Goal: Task Accomplishment & Management: Use online tool/utility

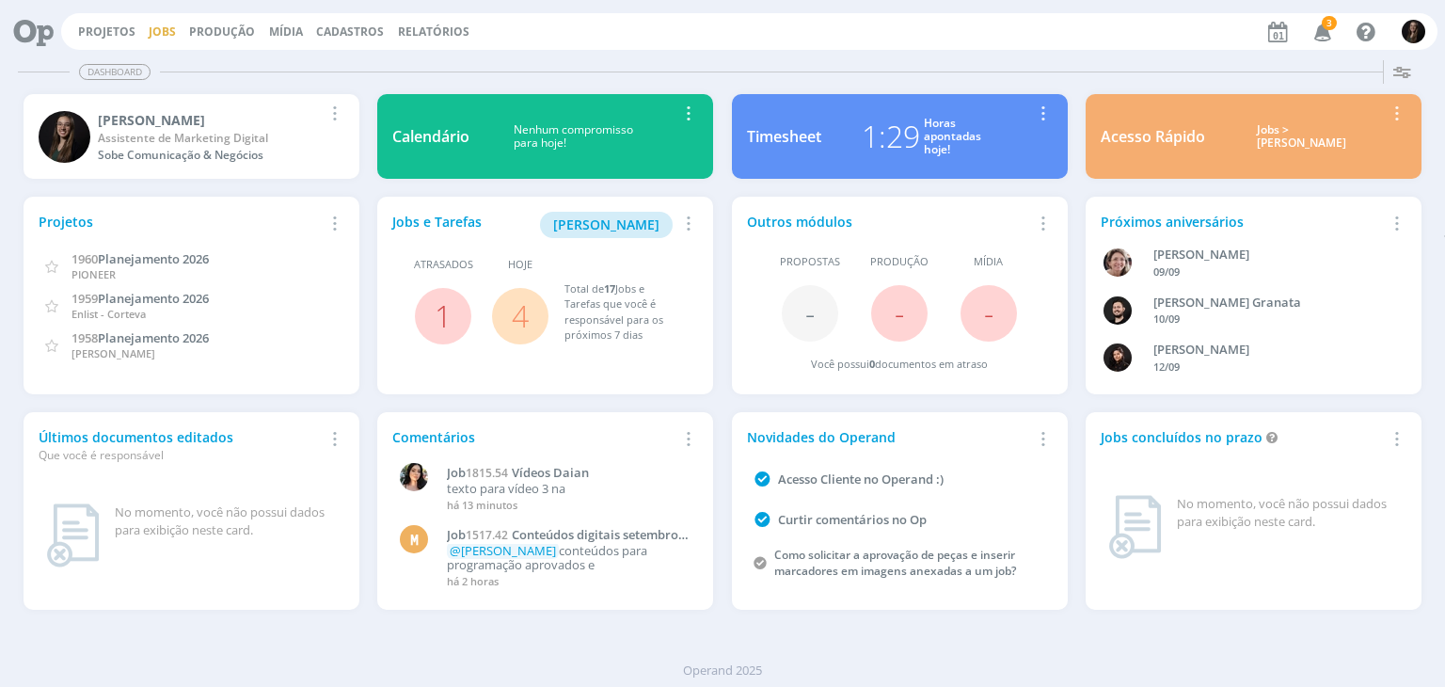
click at [158, 25] on link "Jobs" at bounding box center [162, 32] width 27 height 16
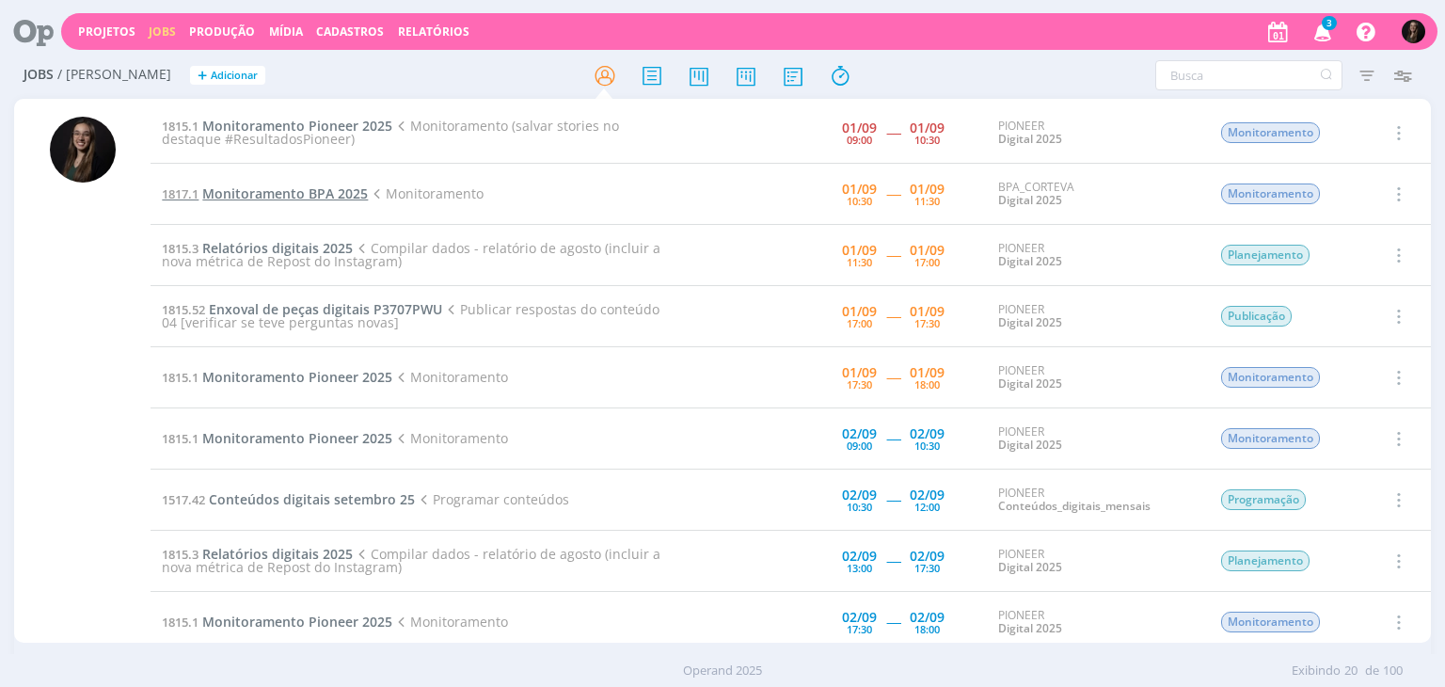
click at [332, 185] on span "Monitoramento BPA 2025" at bounding box center [285, 193] width 166 height 18
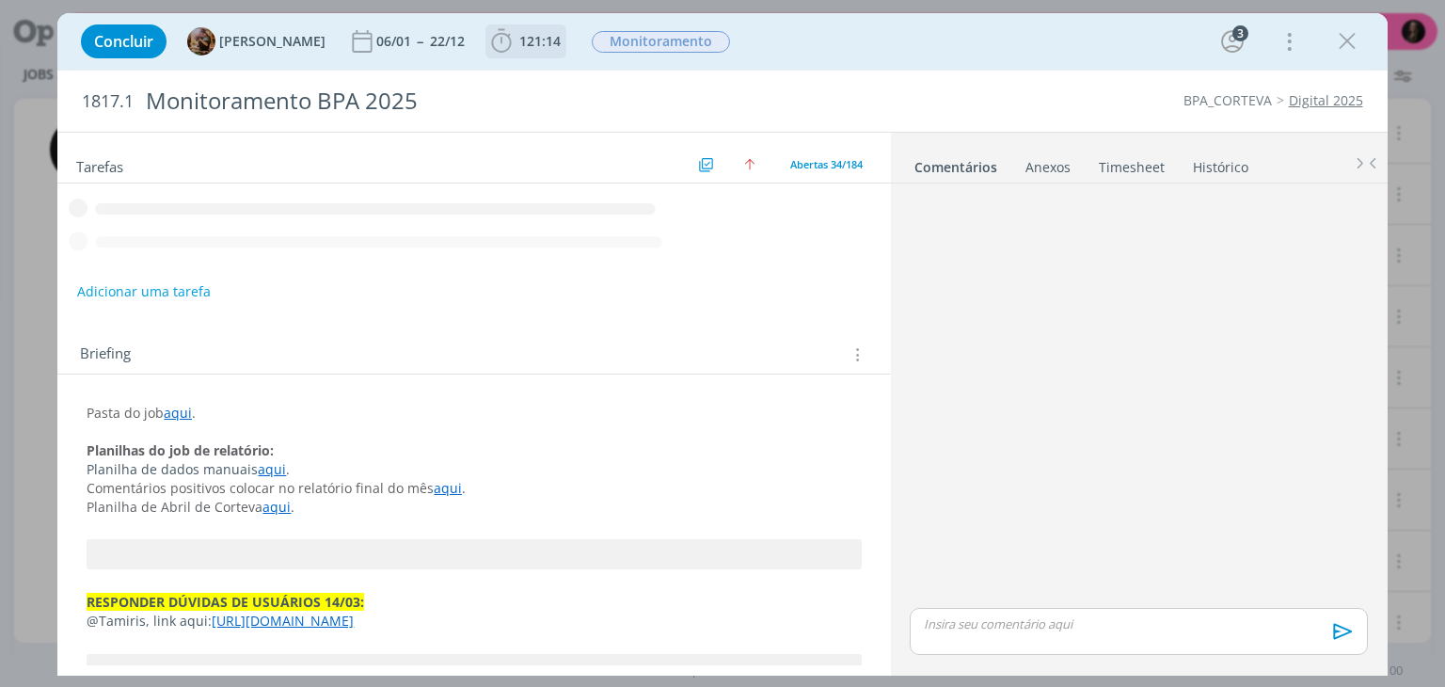
click at [515, 42] on icon "dialog" at bounding box center [501, 41] width 28 height 28
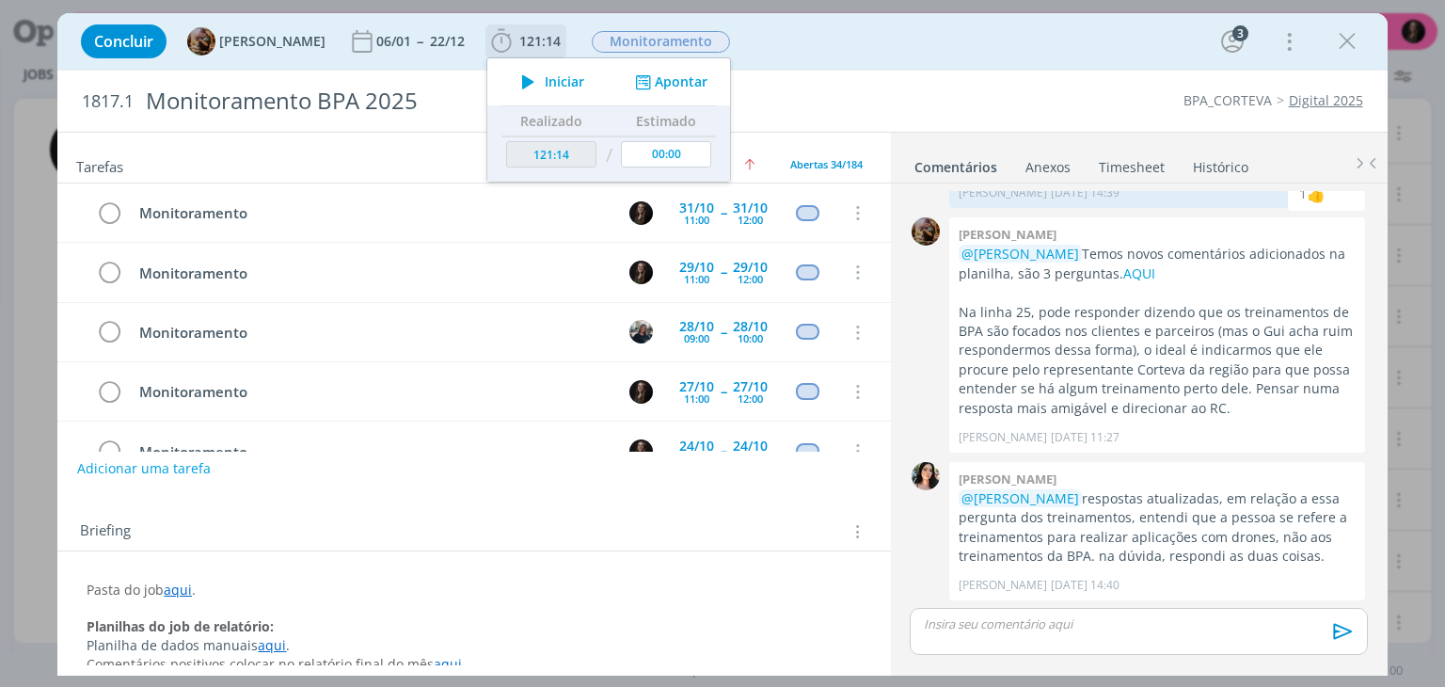
scroll to position [1767, 0]
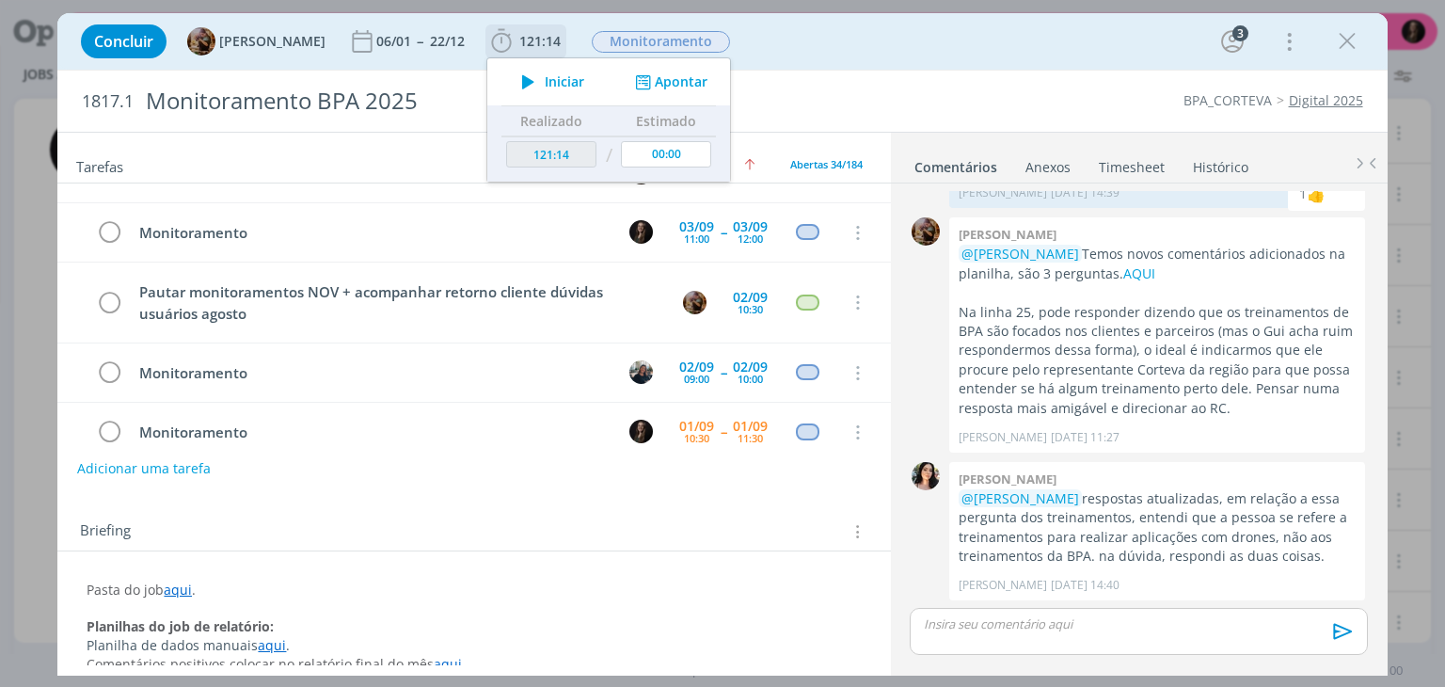
click at [564, 87] on span "Iniciar" at bounding box center [565, 81] width 40 height 13
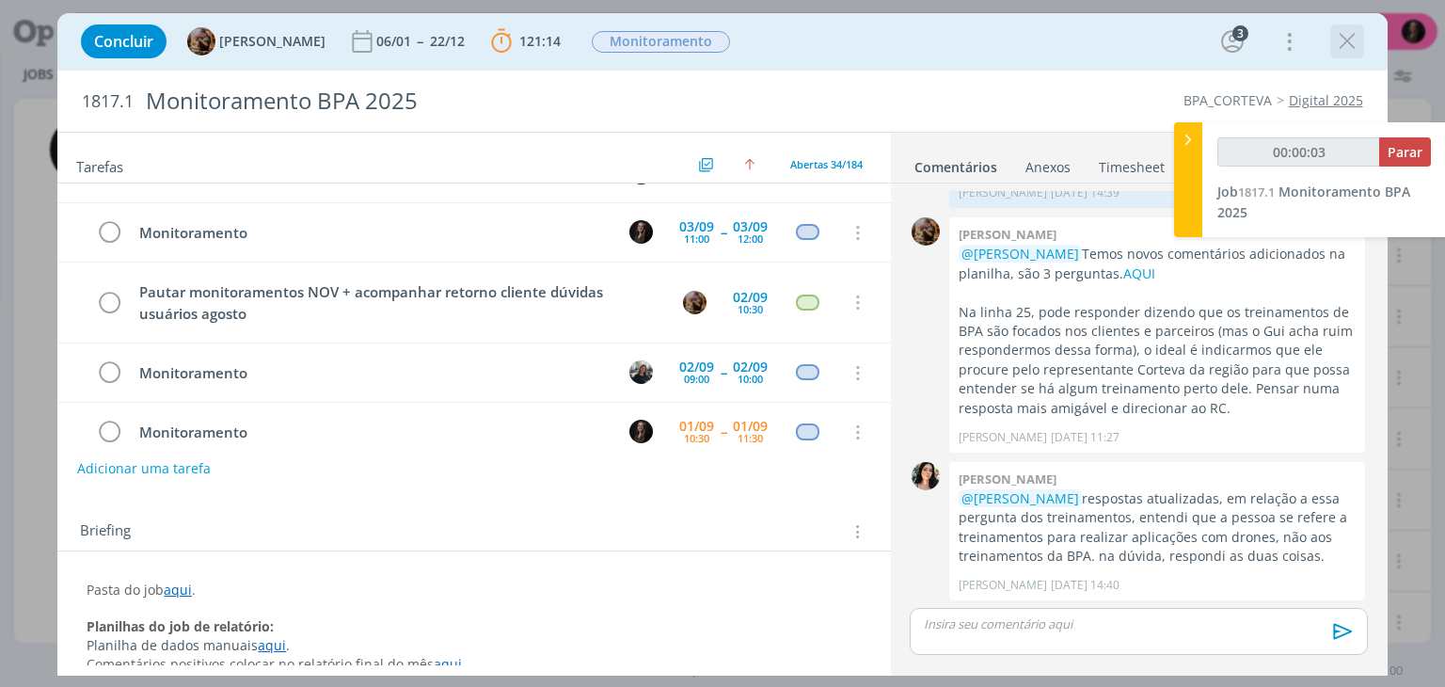
click at [1346, 44] on icon "dialog" at bounding box center [1347, 41] width 28 height 28
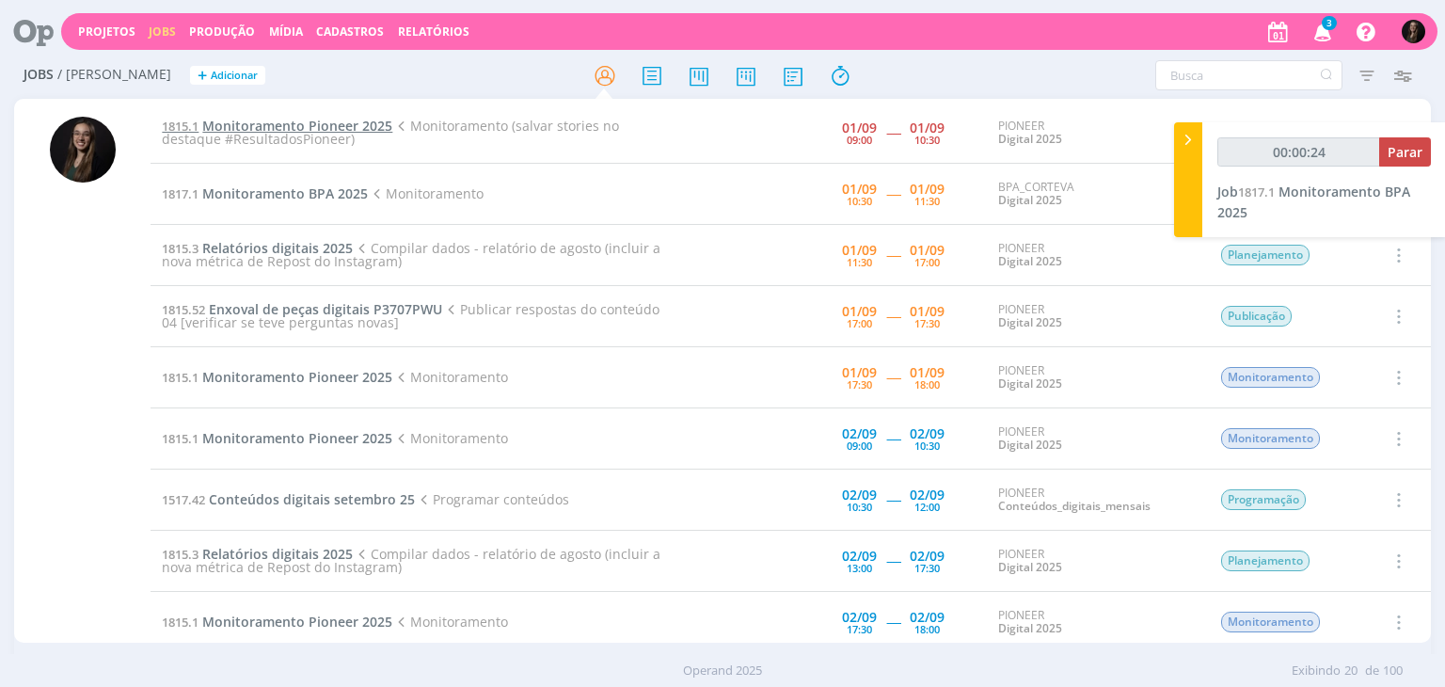
click at [364, 125] on span "Monitoramento Pioneer 2025" at bounding box center [297, 126] width 190 height 18
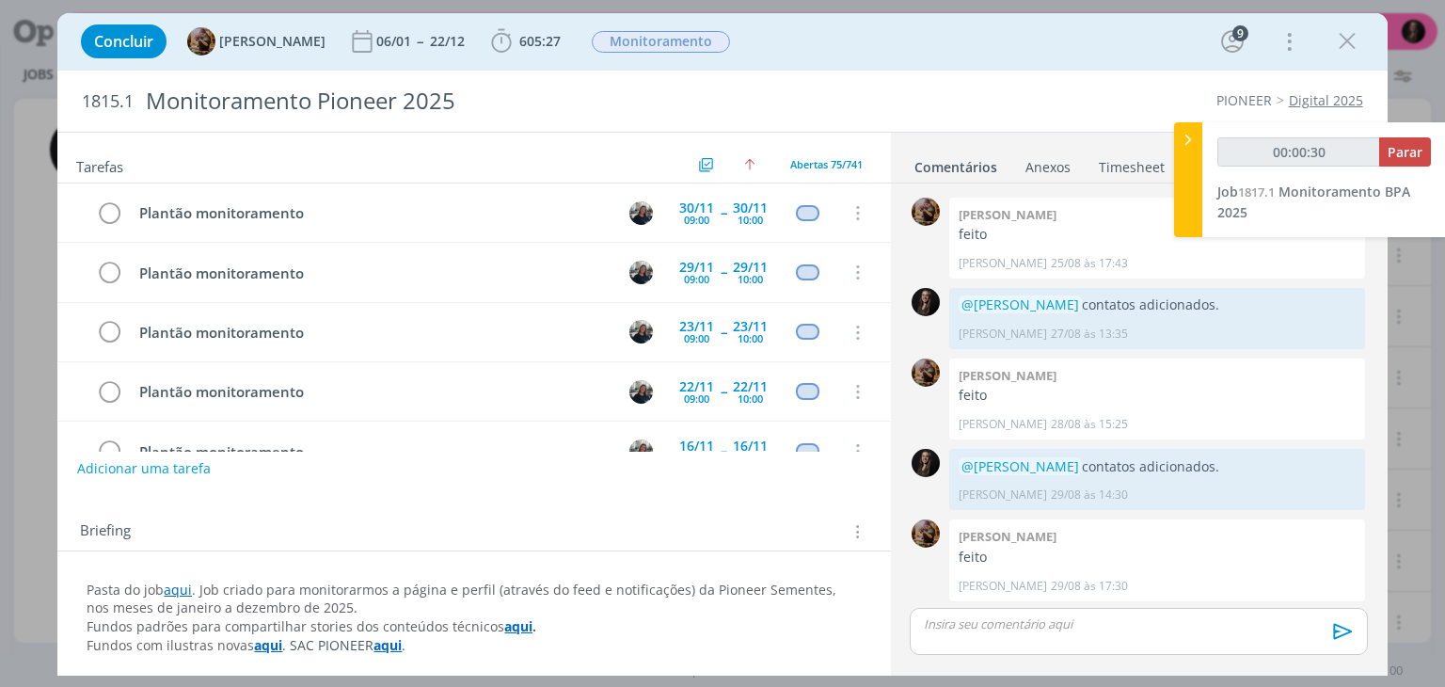
scroll to position [4199, 0]
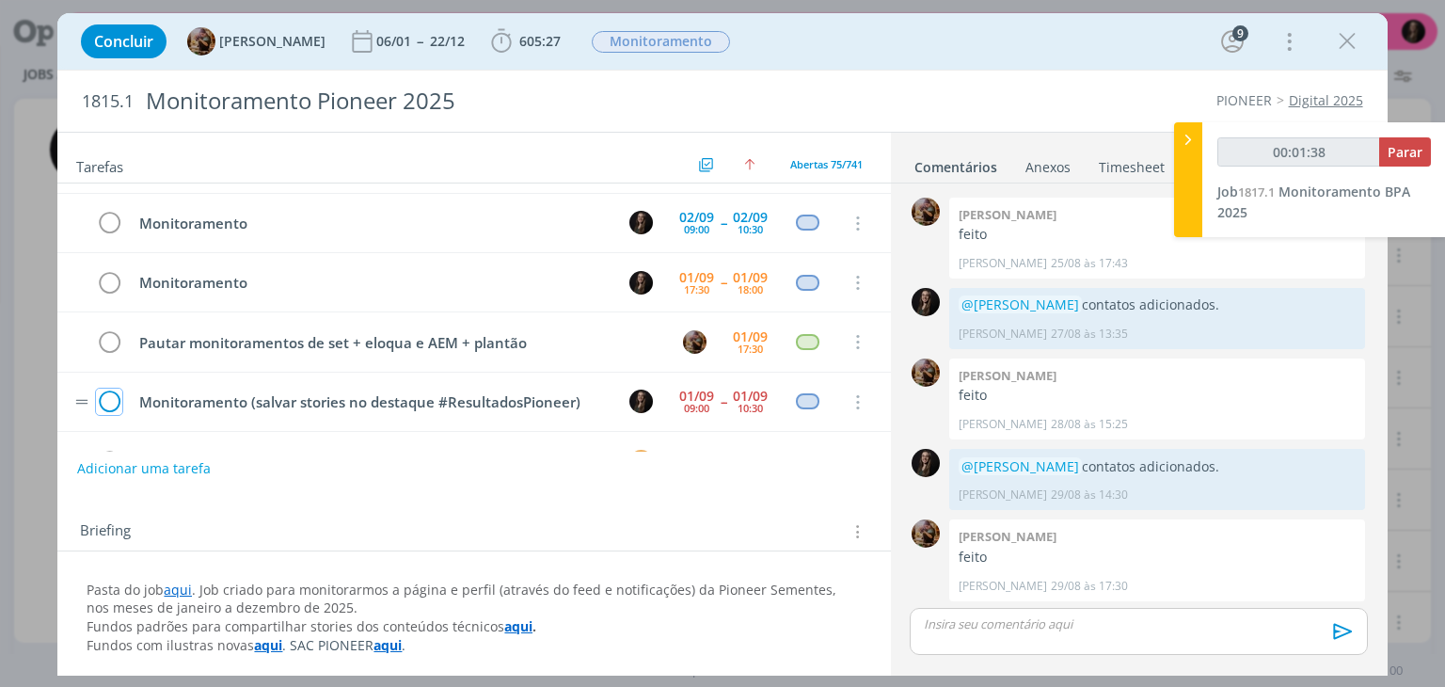
click at [107, 389] on icon "dialog" at bounding box center [109, 403] width 26 height 28
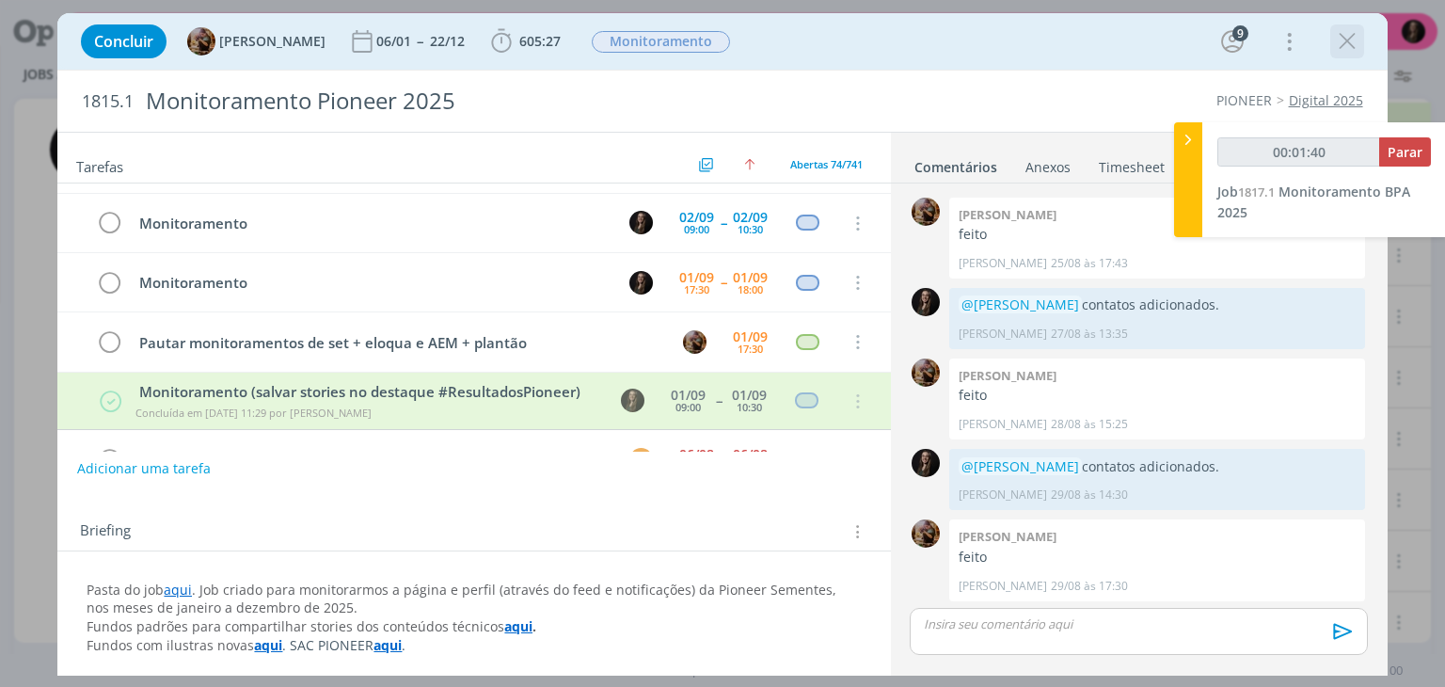
click at [1343, 35] on icon "dialog" at bounding box center [1347, 41] width 28 height 28
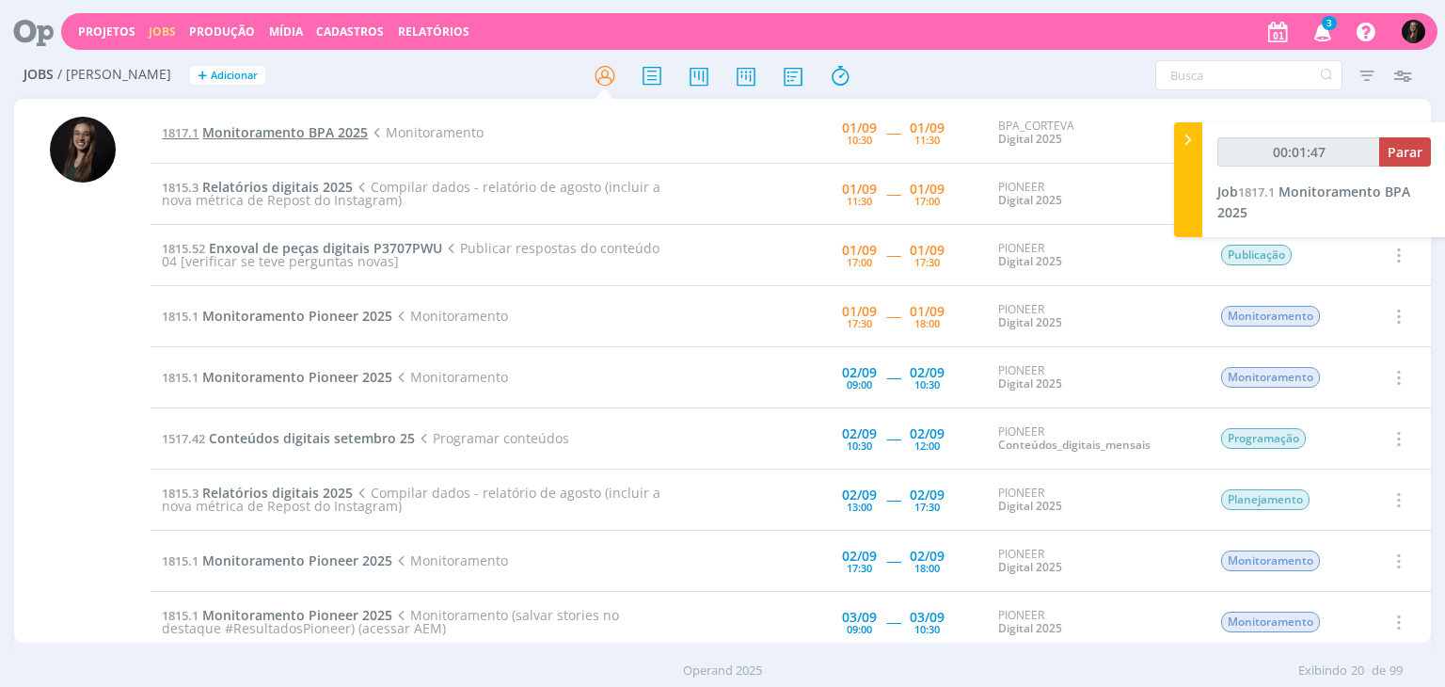
click at [301, 133] on span "Monitoramento BPA 2025" at bounding box center [285, 132] width 166 height 18
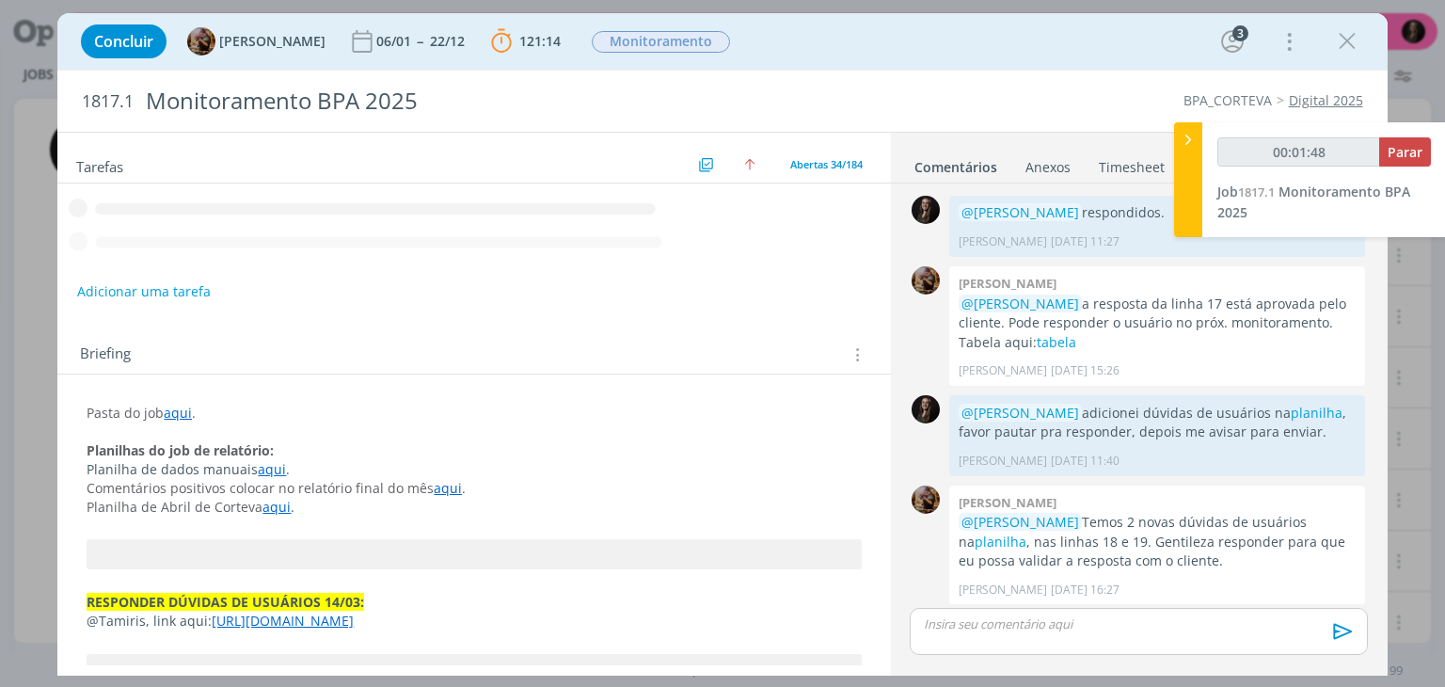
scroll to position [2028, 0]
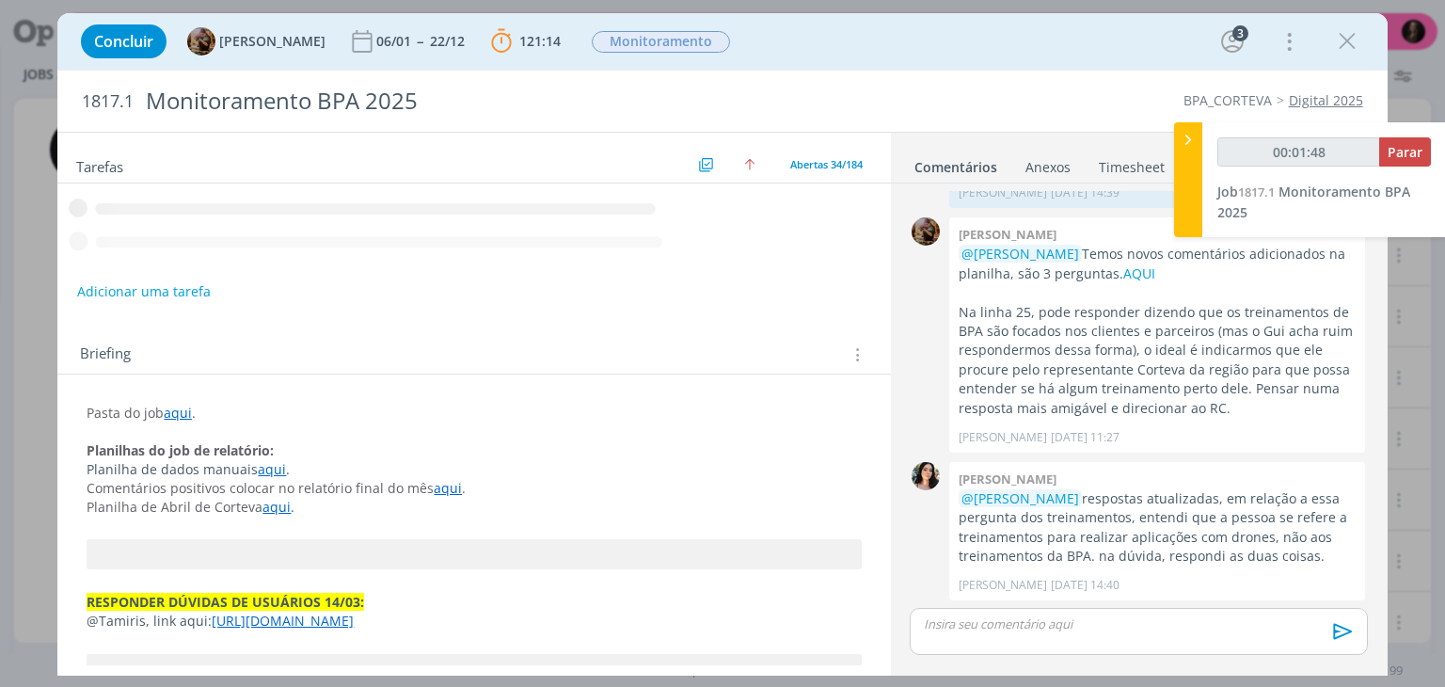
click at [1346, 39] on icon "dialog" at bounding box center [1347, 41] width 28 height 28
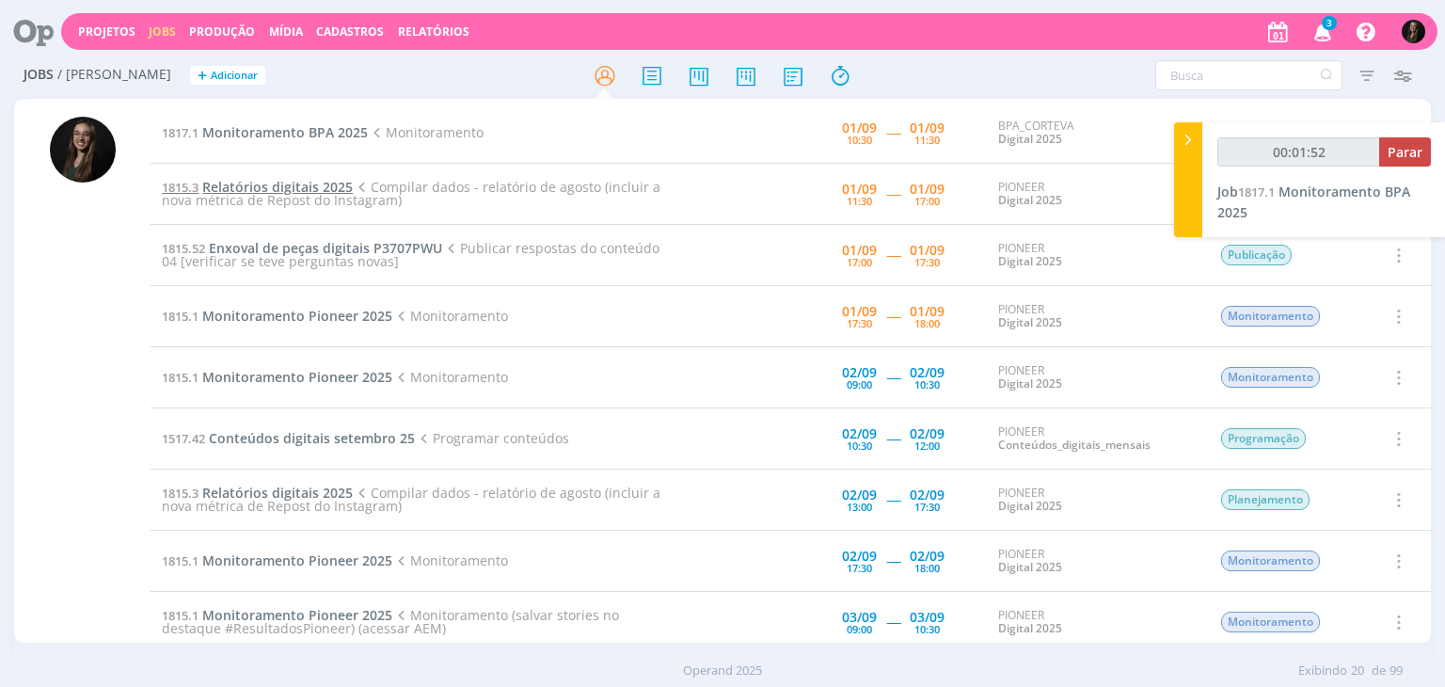
click at [334, 186] on span "Relatórios digitais 2025" at bounding box center [277, 187] width 151 height 18
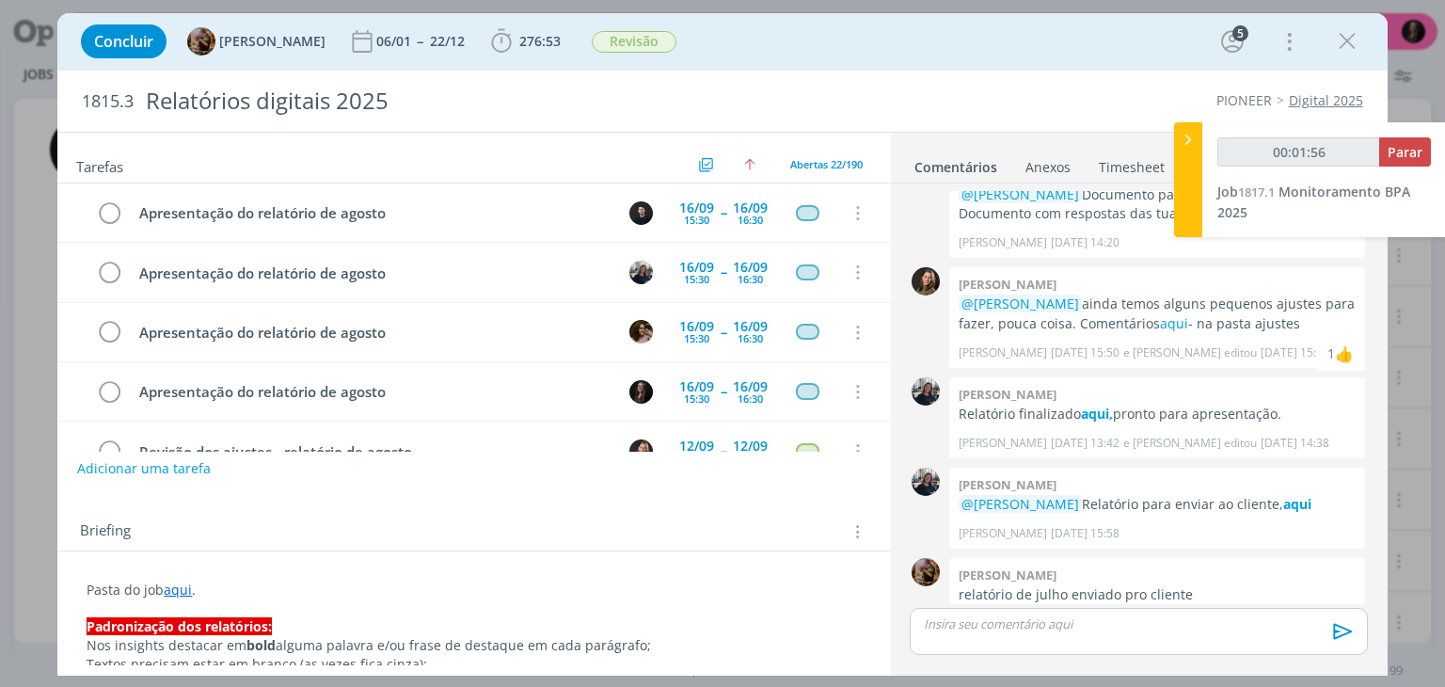
scroll to position [1273, 0]
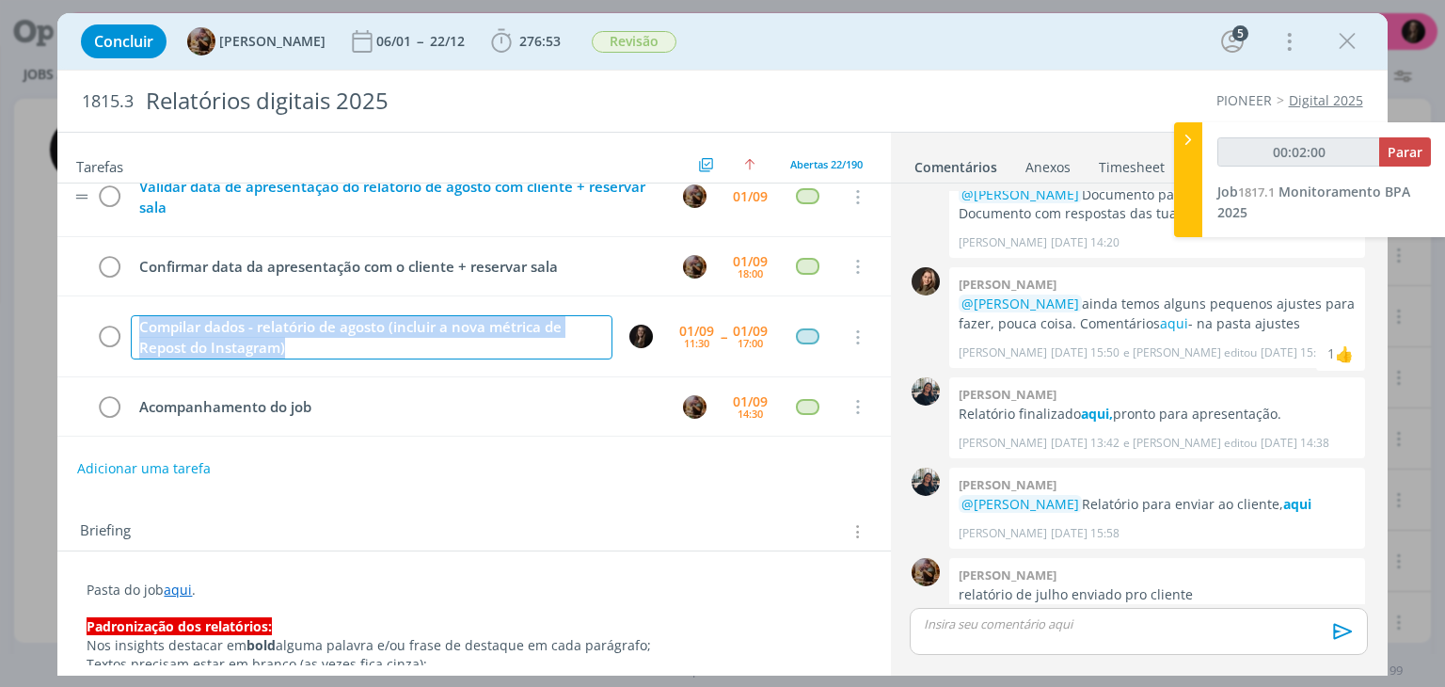
drag, startPoint x: 370, startPoint y: 351, endPoint x: 139, endPoint y: 201, distance: 274.7
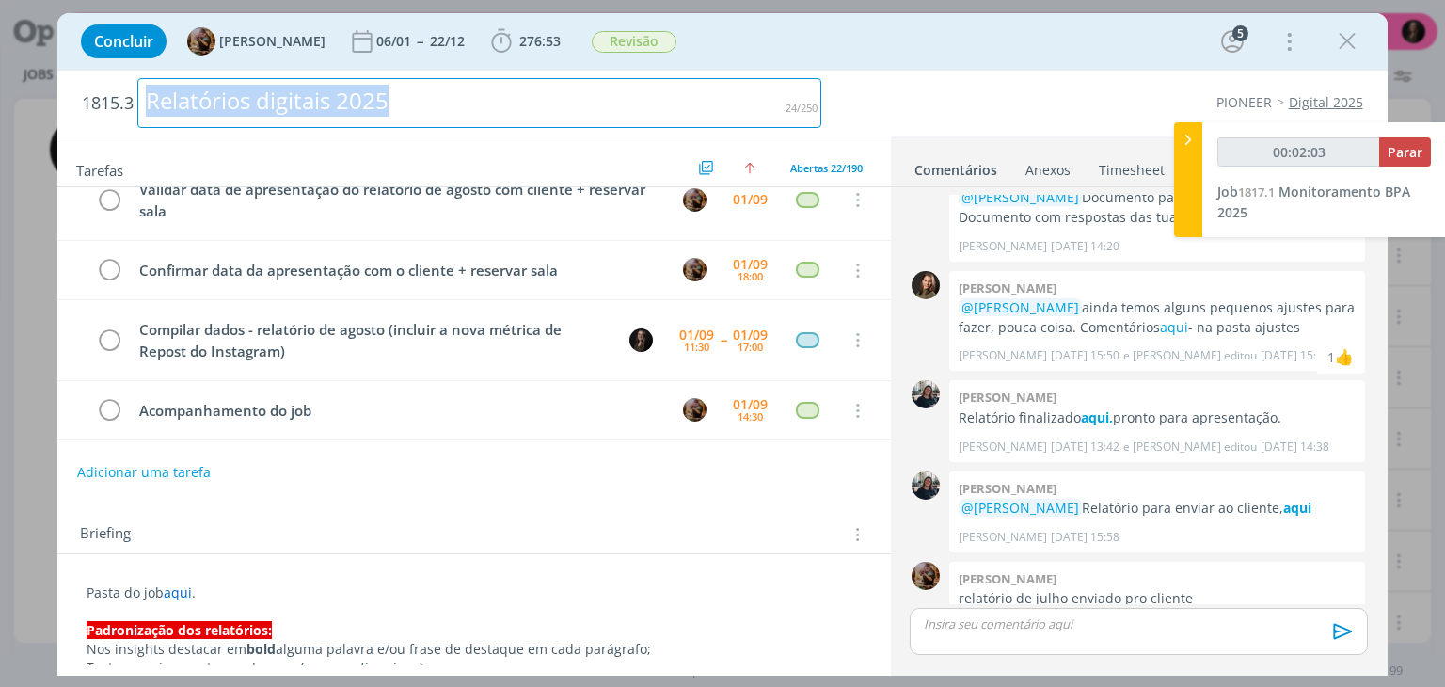
drag, startPoint x: 409, startPoint y: 106, endPoint x: 155, endPoint y: 62, distance: 257.8
click at [144, 61] on div "Concluir Amanda Rodrigues 06/01 -- 22/12 276:53 Iniciar Apontar Data * 01/09/20…" at bounding box center [721, 344] width 1329 height 662
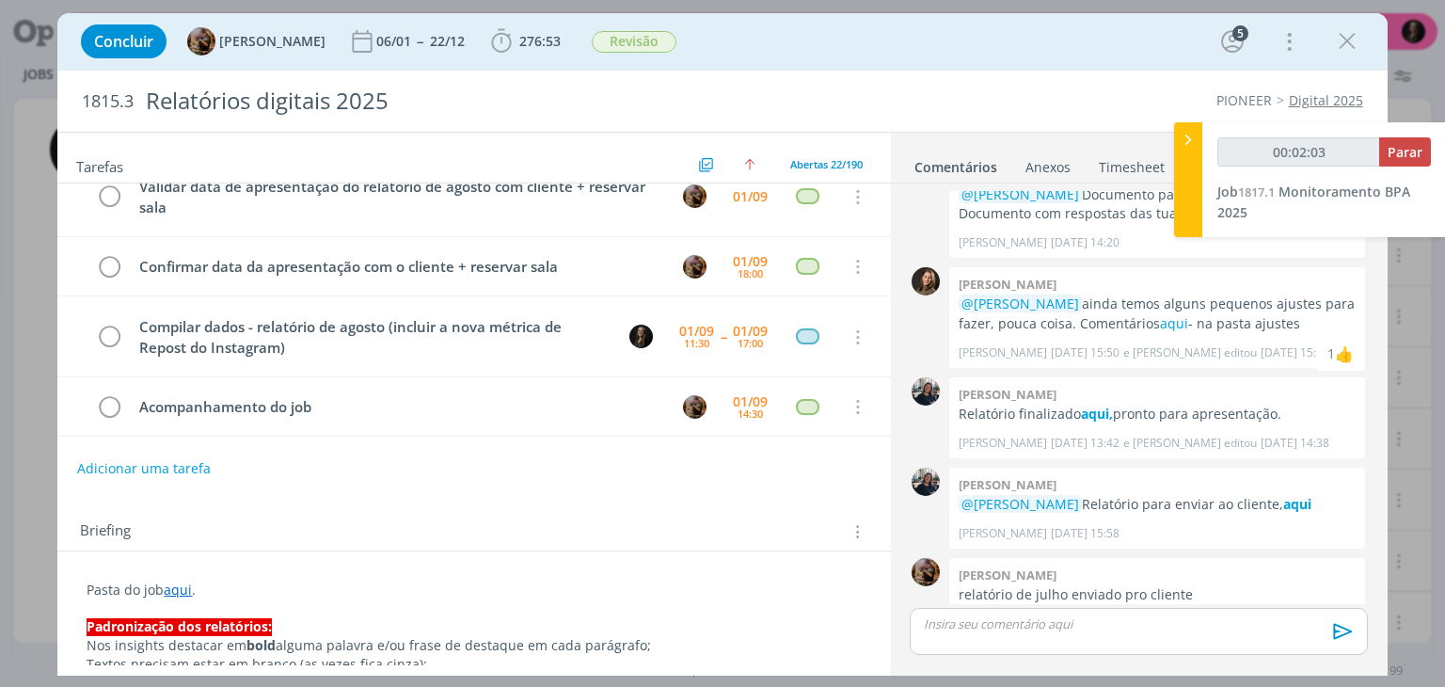
click at [754, 54] on div "Concluir Amanda Rodrigues 06/01 -- 22/12 276:53 Iniciar Apontar Data * 01/09/20…" at bounding box center [721, 41] width 1301 height 45
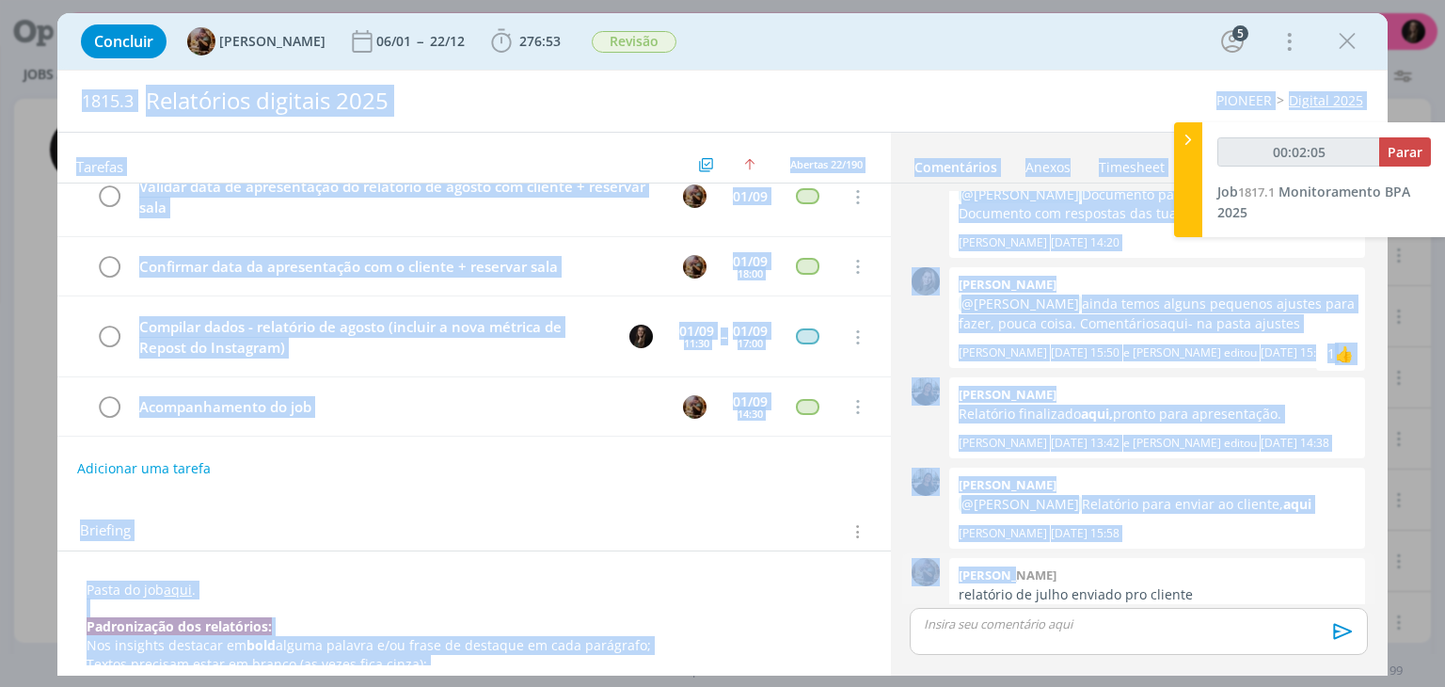
drag, startPoint x: 764, startPoint y: 46, endPoint x: 1021, endPoint y: 540, distance: 556.6
click at [1021, 540] on div "Concluir Amanda Rodrigues 06/01 -- 22/12 276:53 Iniciar Apontar Data * 01/09/20…" at bounding box center [721, 344] width 1329 height 662
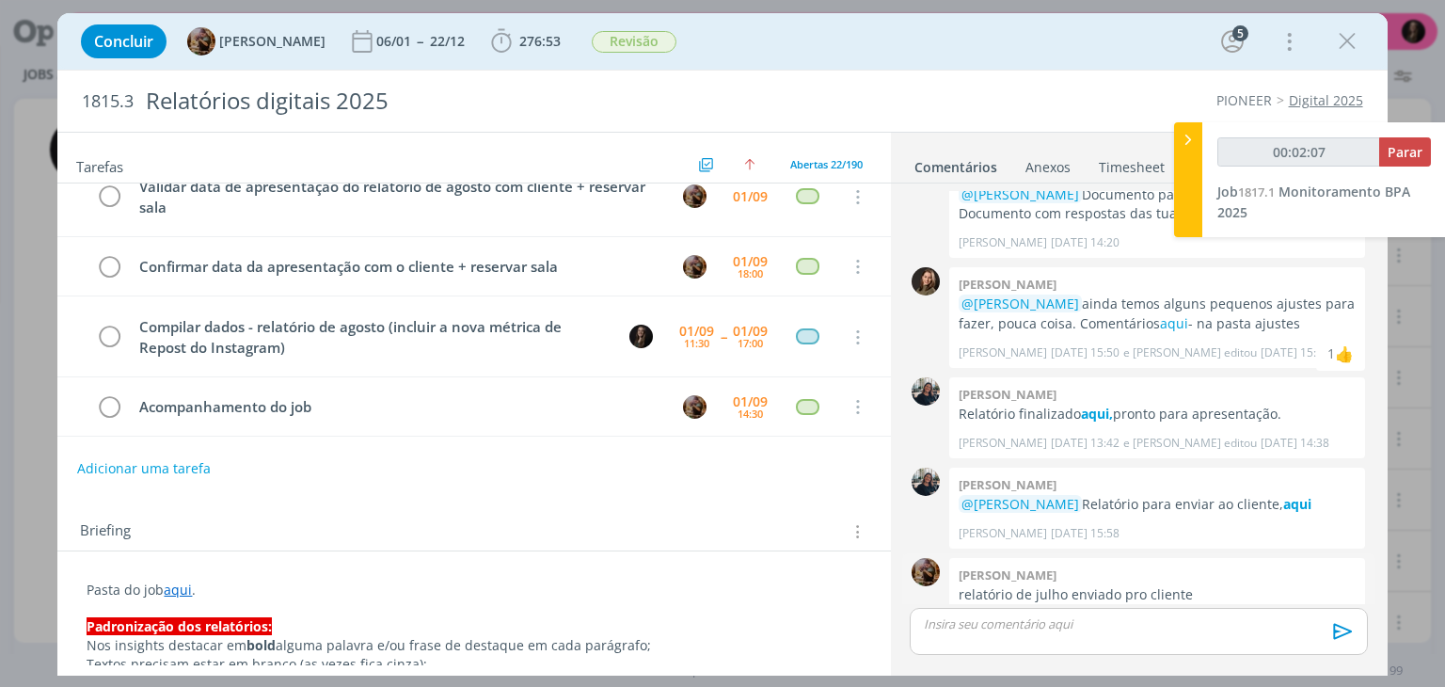
drag, startPoint x: 1019, startPoint y: 597, endPoint x: 1090, endPoint y: 588, distance: 72.1
click at [1077, 583] on div "Amanda rodrigues relatório de julho enviado pro cliente Amanda Rodrigues 25/08 …" at bounding box center [1157, 598] width 416 height 81
drag, startPoint x: 1142, startPoint y: 578, endPoint x: 969, endPoint y: 285, distance: 339.9
click at [930, 183] on div "0 Julia abich @Amanda Rodrigues @Mayara Peruzzo revisão feita. Ainda temos algu…" at bounding box center [1138, 427] width 472 height 488
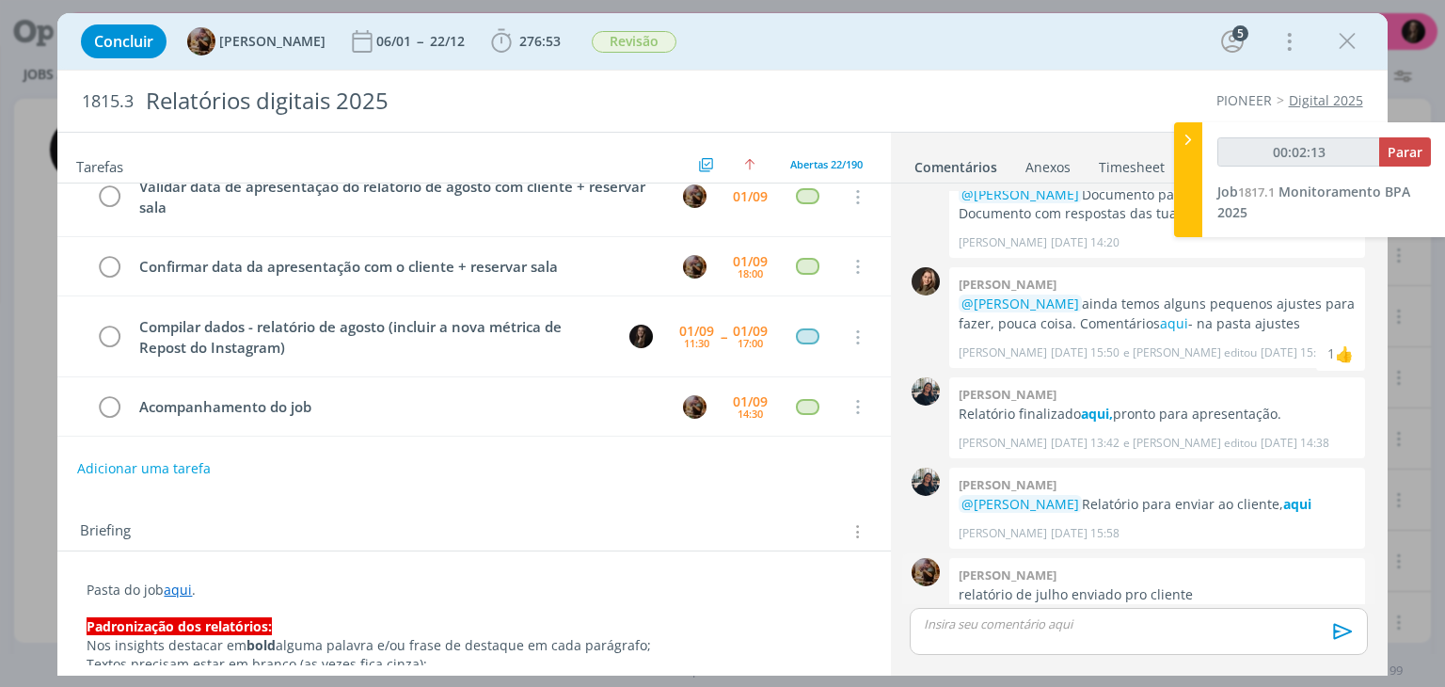
drag, startPoint x: 918, startPoint y: 195, endPoint x: 1137, endPoint y: 588, distance: 450.2
click at [1119, 615] on span "25/08 às 16:10" at bounding box center [1085, 623] width 69 height 17
click at [1355, 40] on icon "dialog" at bounding box center [1347, 41] width 28 height 28
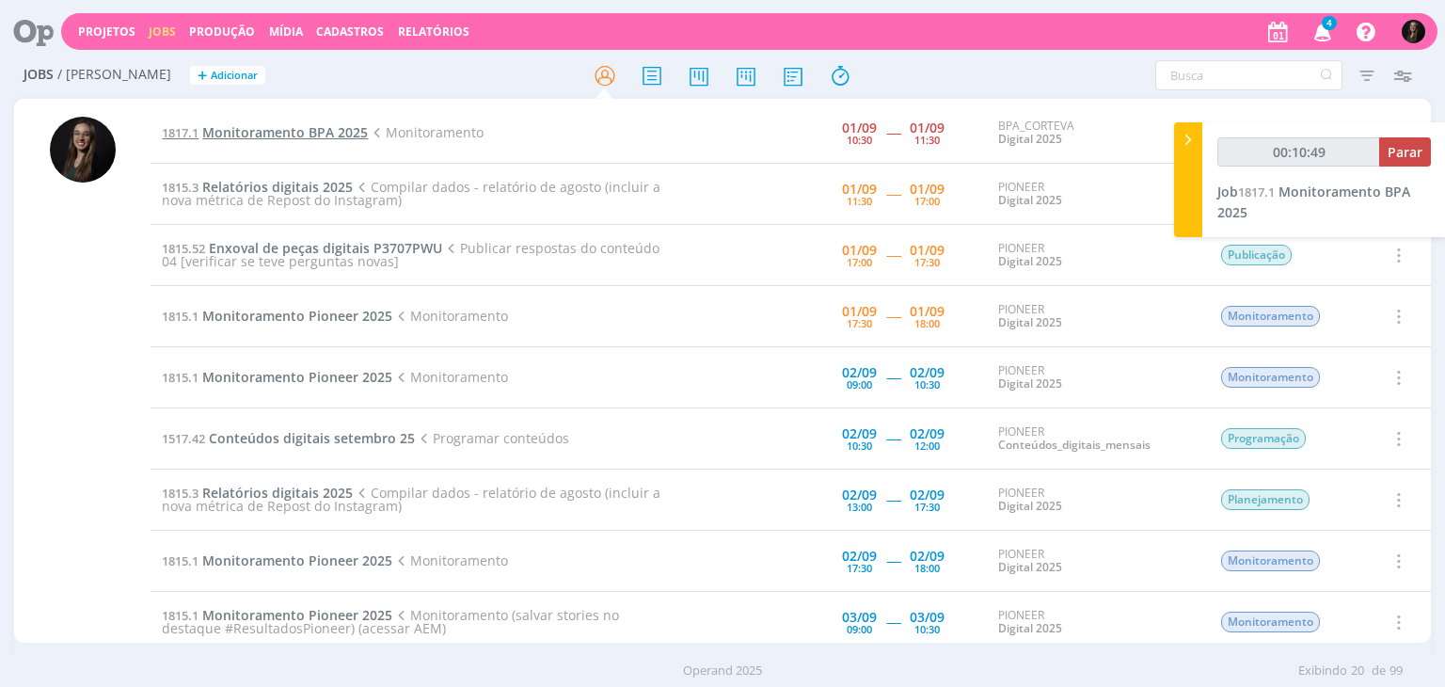
click at [322, 132] on span "Monitoramento BPA 2025" at bounding box center [285, 132] width 166 height 18
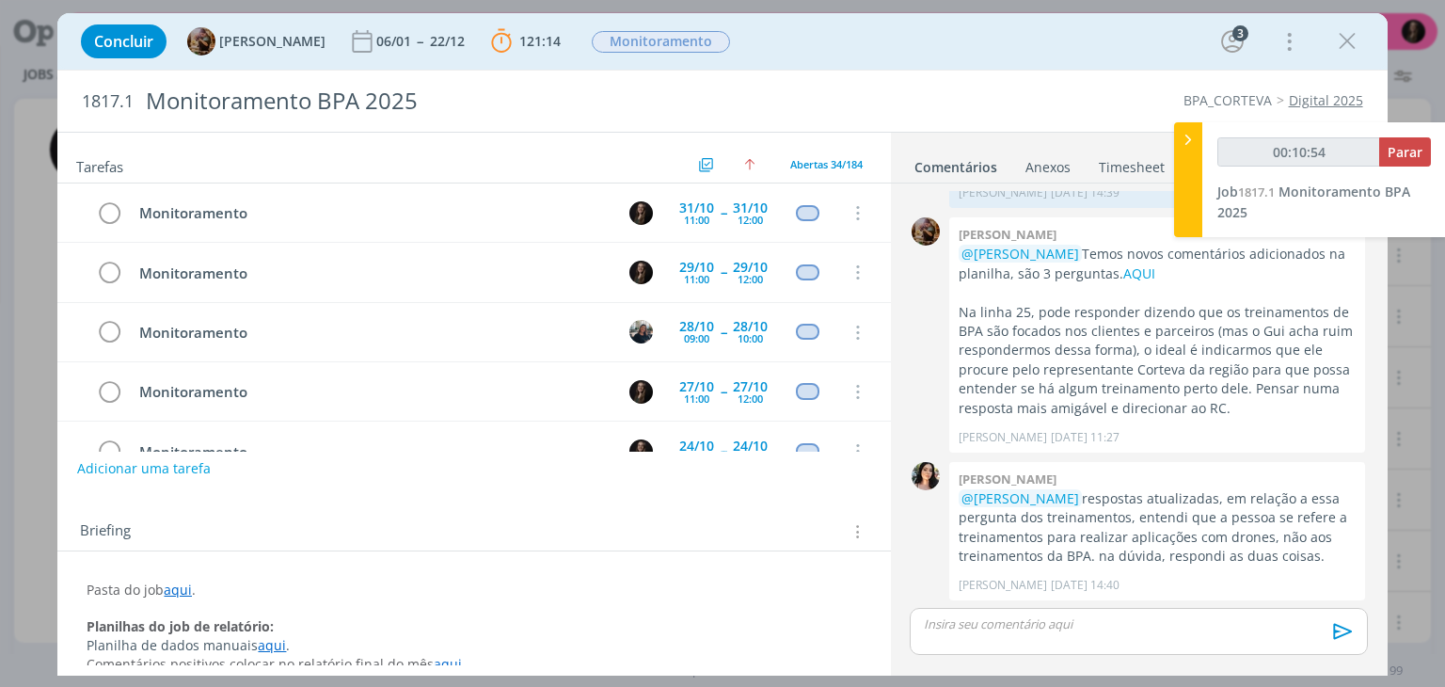
scroll to position [1767, 0]
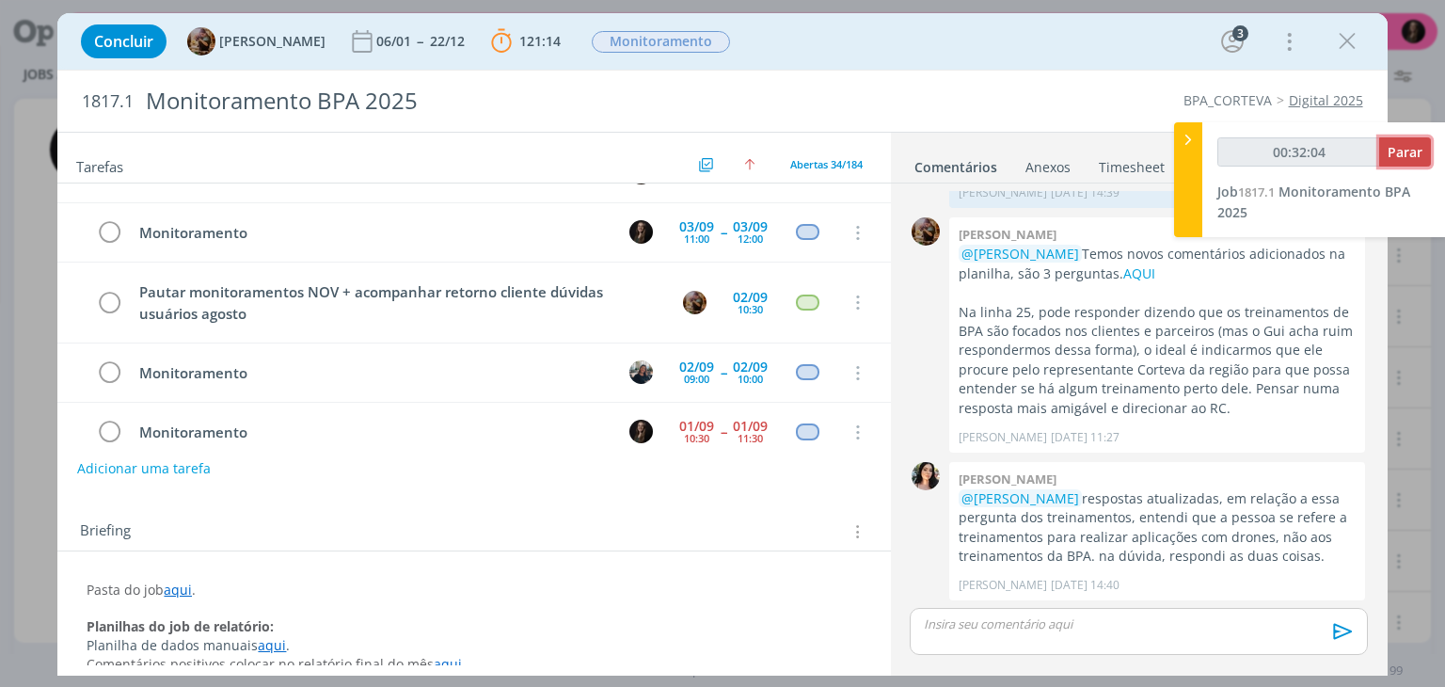
click at [1404, 159] on span "Parar" at bounding box center [1405, 152] width 35 height 18
type input "00:33:00"
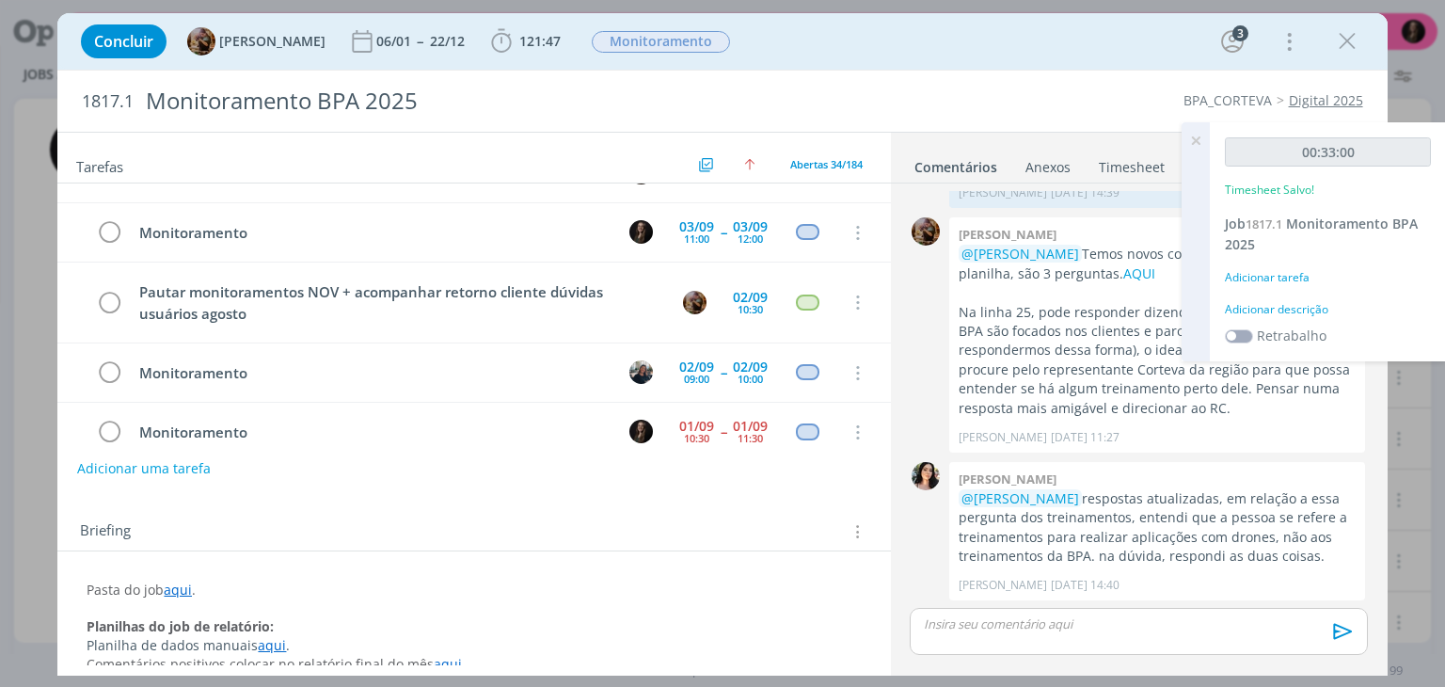
click at [1302, 305] on div "Adicionar descrição" at bounding box center [1328, 309] width 206 height 17
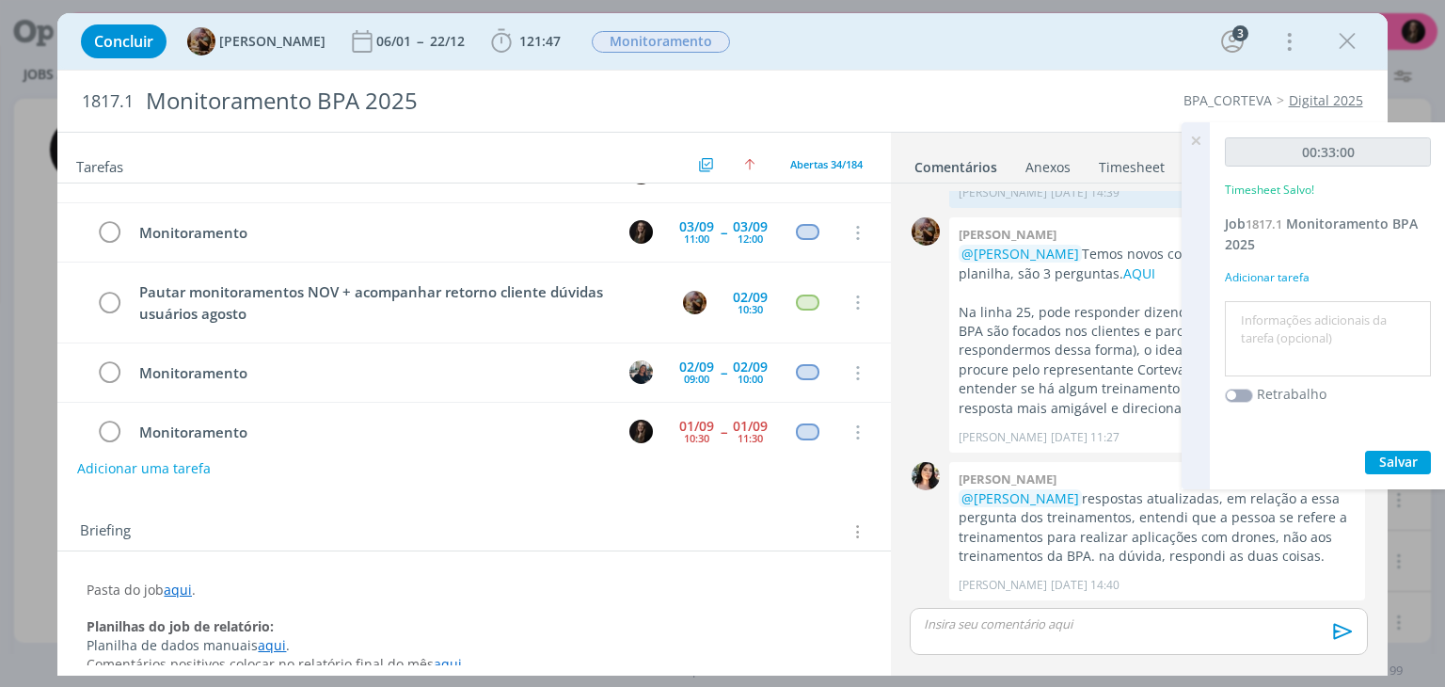
click at [1302, 306] on textarea at bounding box center [1327, 339] width 197 height 67
type textarea "monitoramento"
click at [1365, 451] on button "Salvar" at bounding box center [1398, 463] width 66 height 24
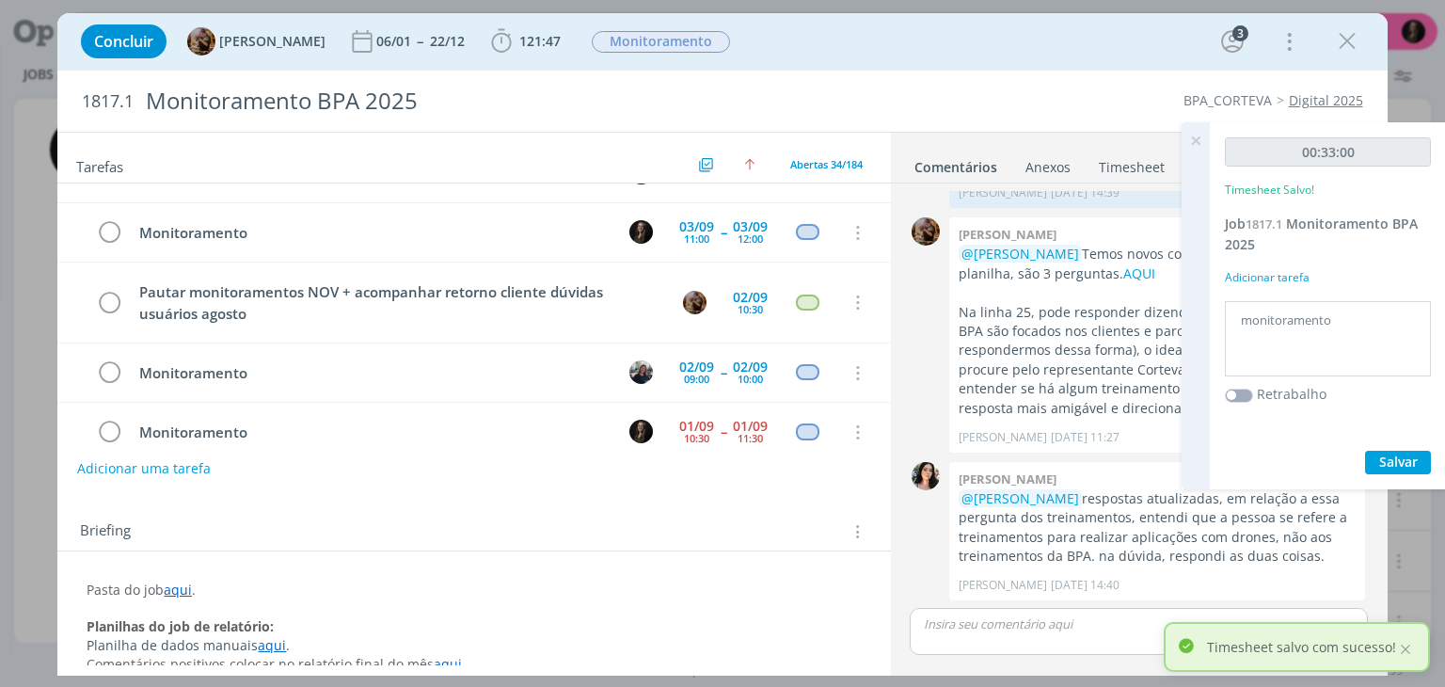
click at [1195, 135] on icon at bounding box center [1196, 140] width 34 height 37
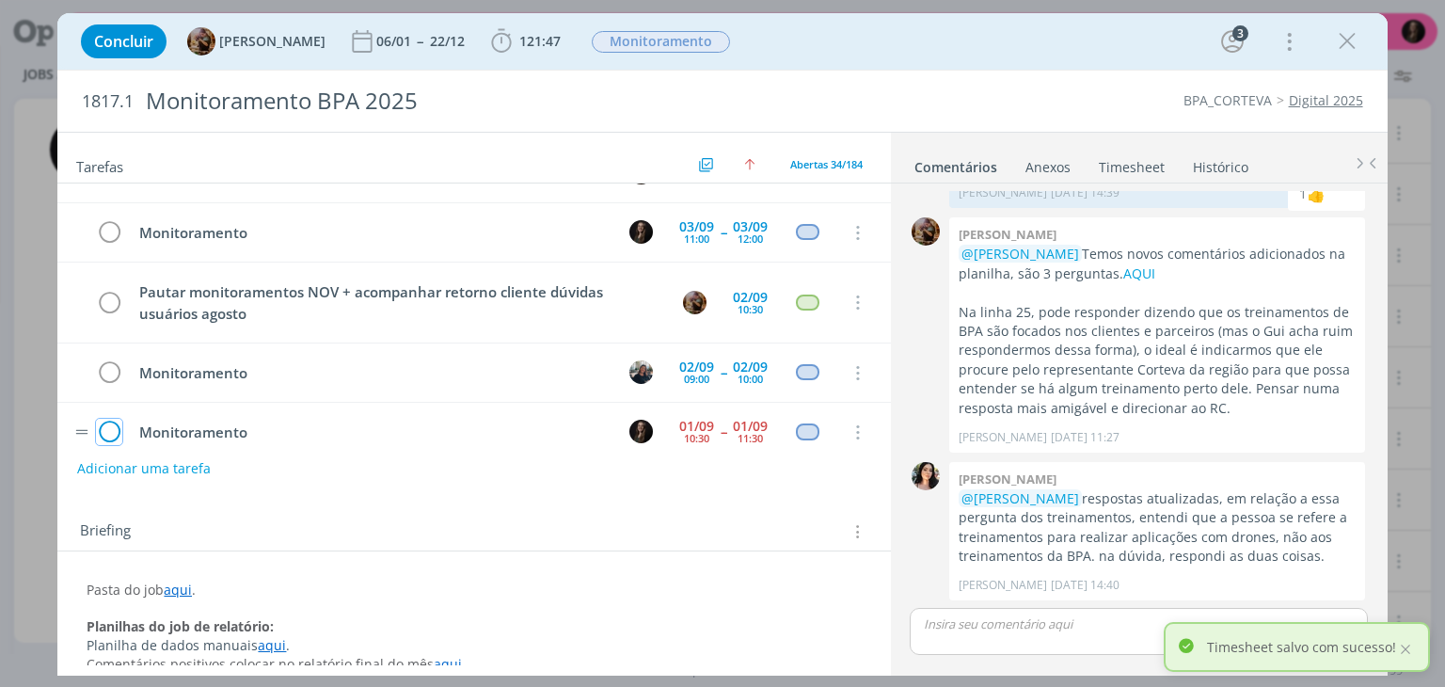
click at [112, 419] on icon "dialog" at bounding box center [109, 433] width 26 height 28
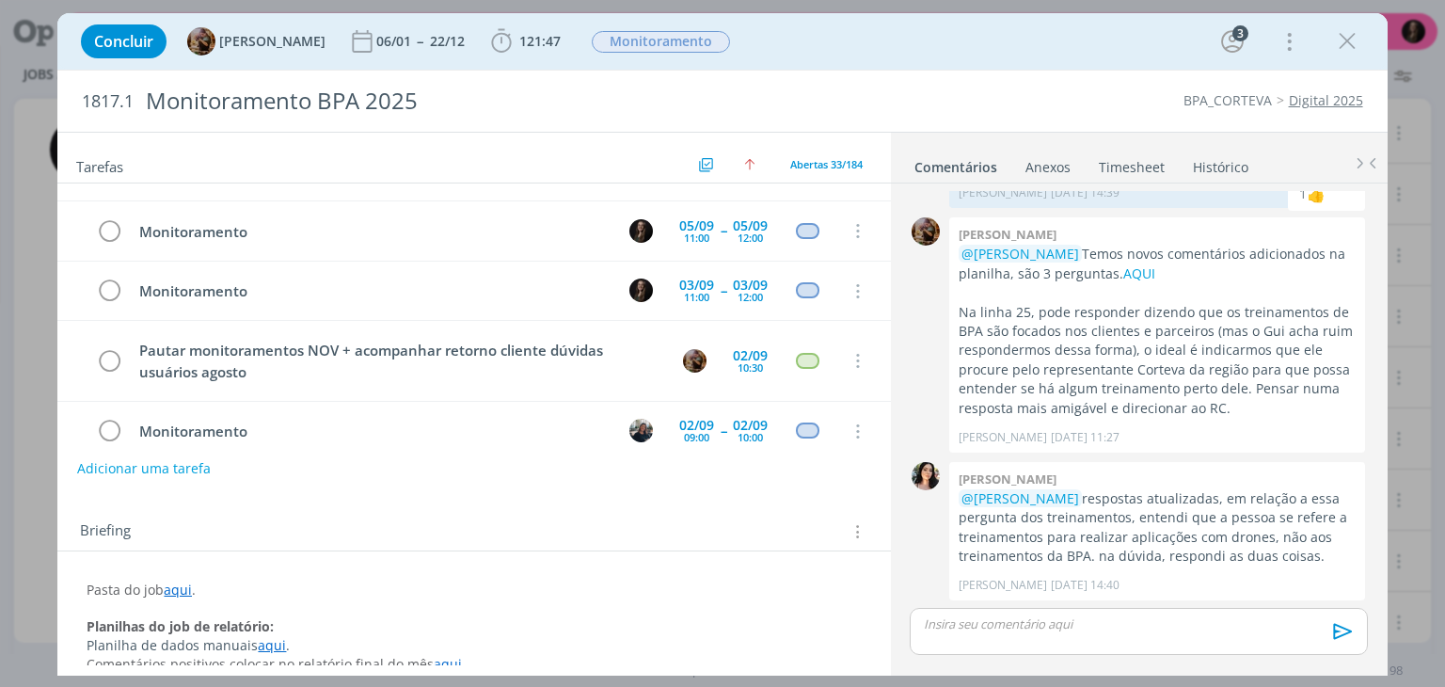
scroll to position [1708, 0]
click at [549, 641] on p "Planilha de dados manuais aqui ." at bounding box center [474, 645] width 774 height 19
